Goal: Task Accomplishment & Management: Manage account settings

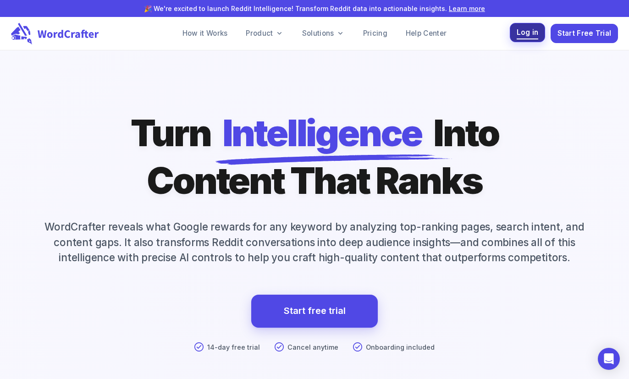
click at [521, 34] on span "Log in" at bounding box center [528, 33] width 22 height 12
